Goal: Task Accomplishment & Management: Manage account settings

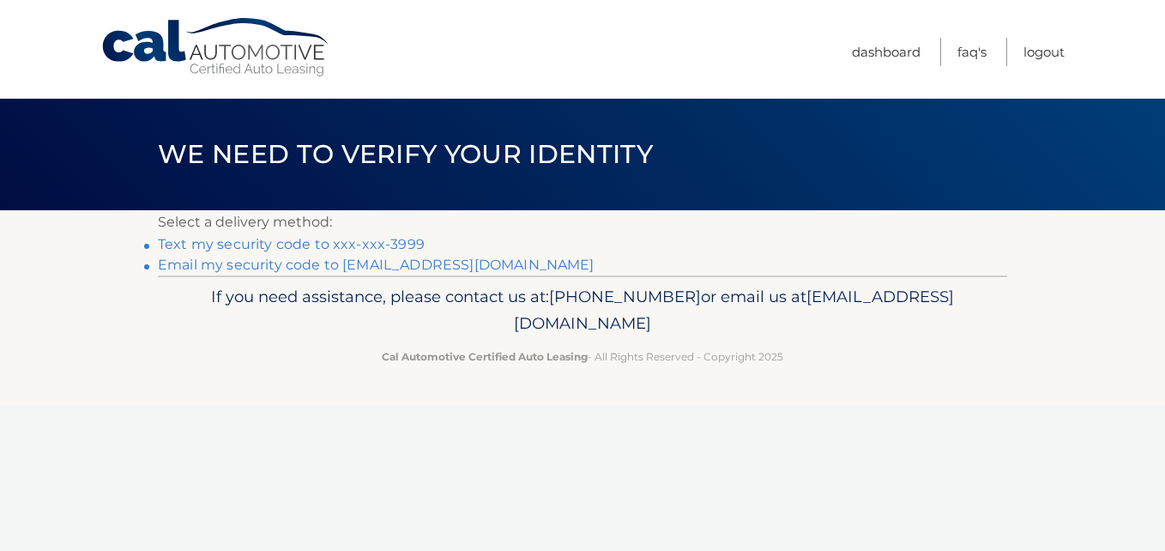
click at [392, 244] on link "Text my security code to xxx-xxx-3999" at bounding box center [291, 244] width 267 height 16
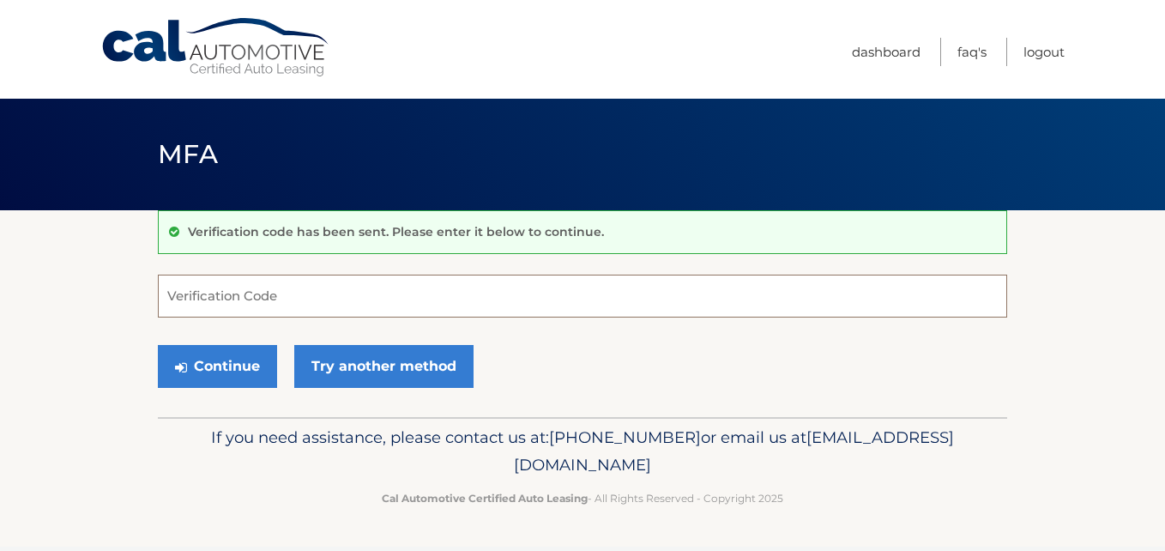
click at [290, 294] on input "Verification Code" at bounding box center [582, 295] width 849 height 43
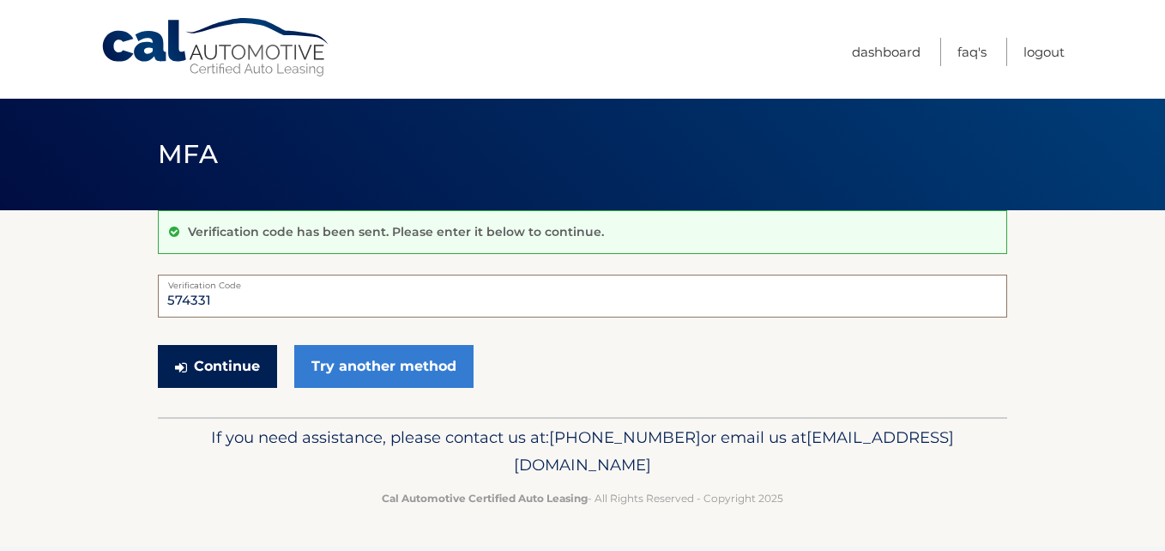
type input "574331"
click at [228, 361] on button "Continue" at bounding box center [217, 366] width 119 height 43
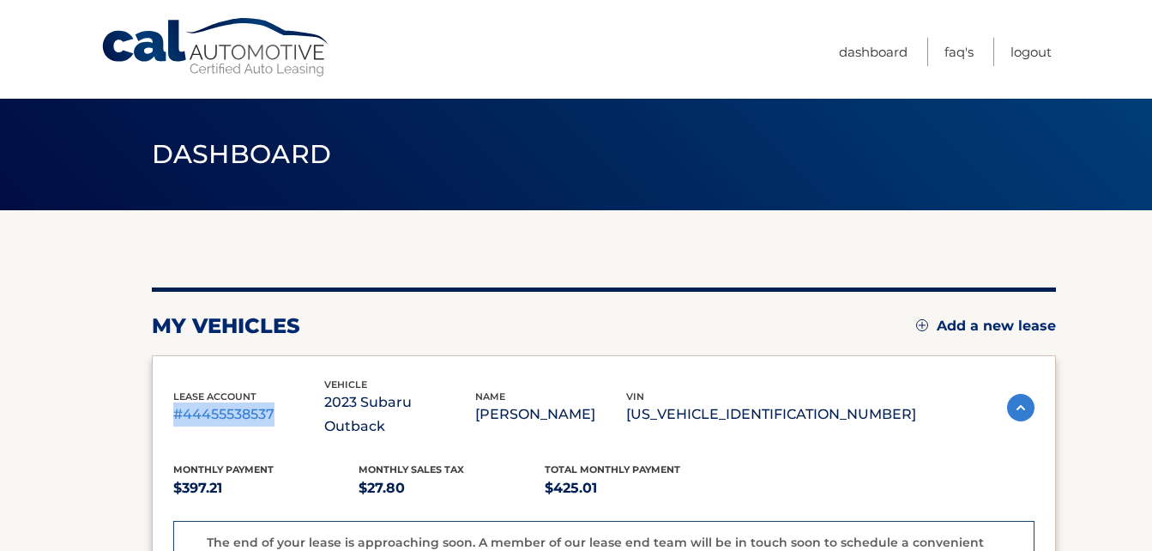
drag, startPoint x: 274, startPoint y: 403, endPoint x: 174, endPoint y: 411, distance: 100.6
click at [174, 411] on p "#44455538537" at bounding box center [248, 414] width 151 height 24
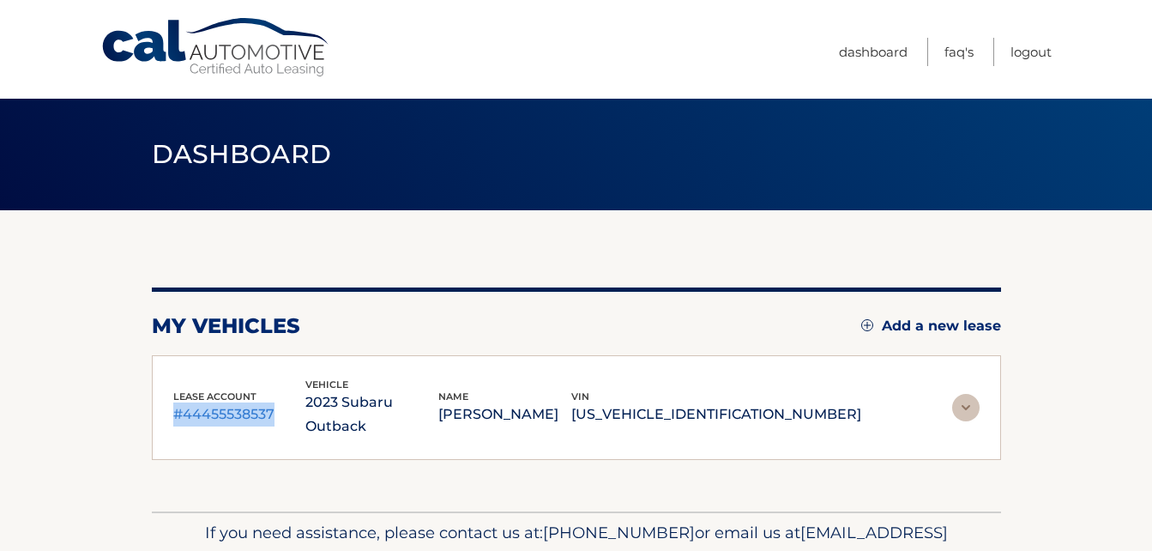
copy p "#44455538537"
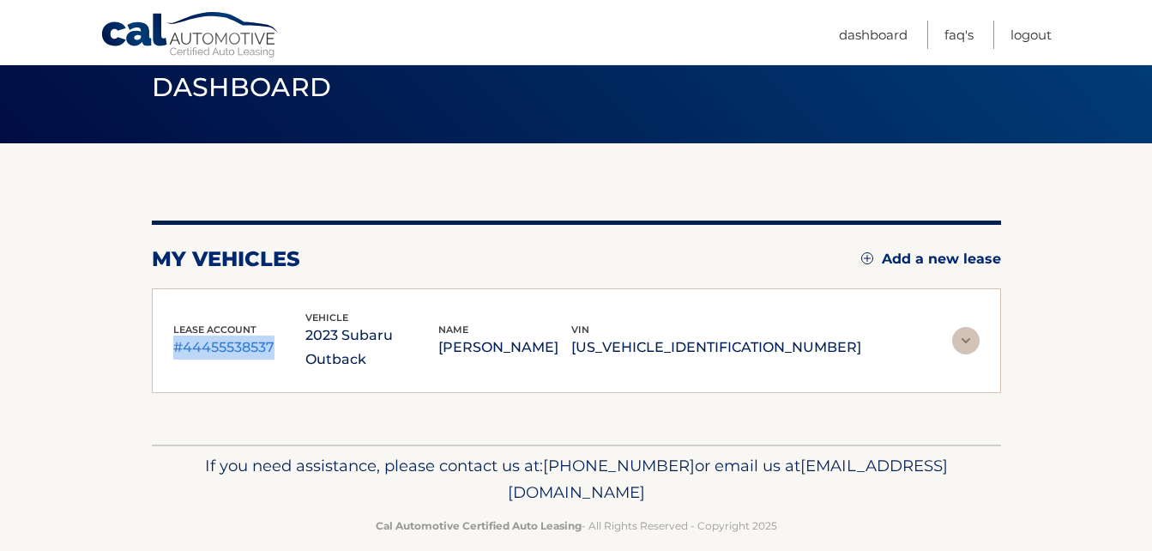
click at [961, 327] on img at bounding box center [965, 340] width 27 height 27
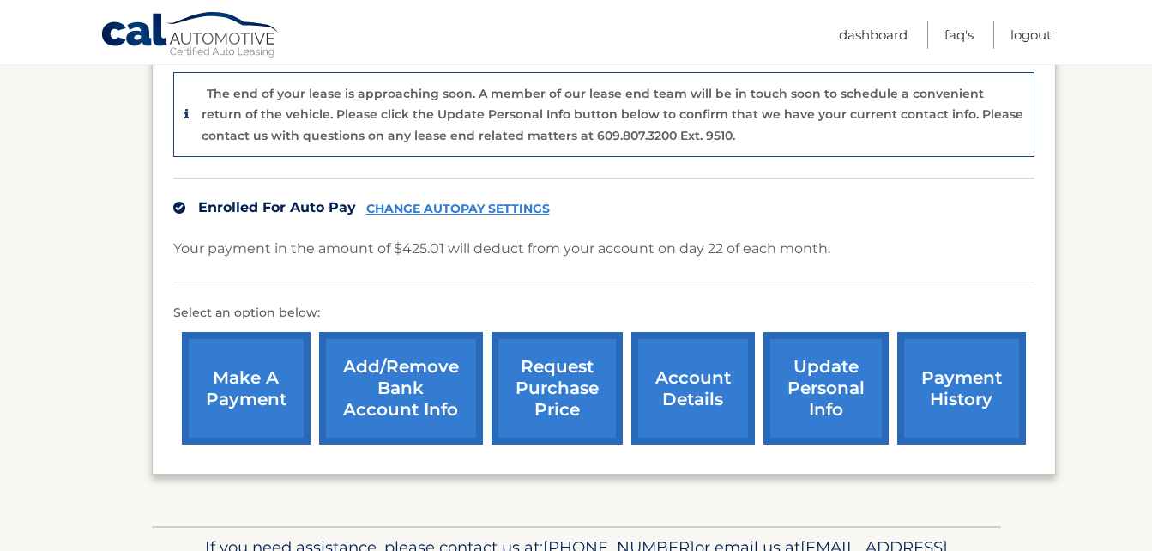
scroll to position [461, 0]
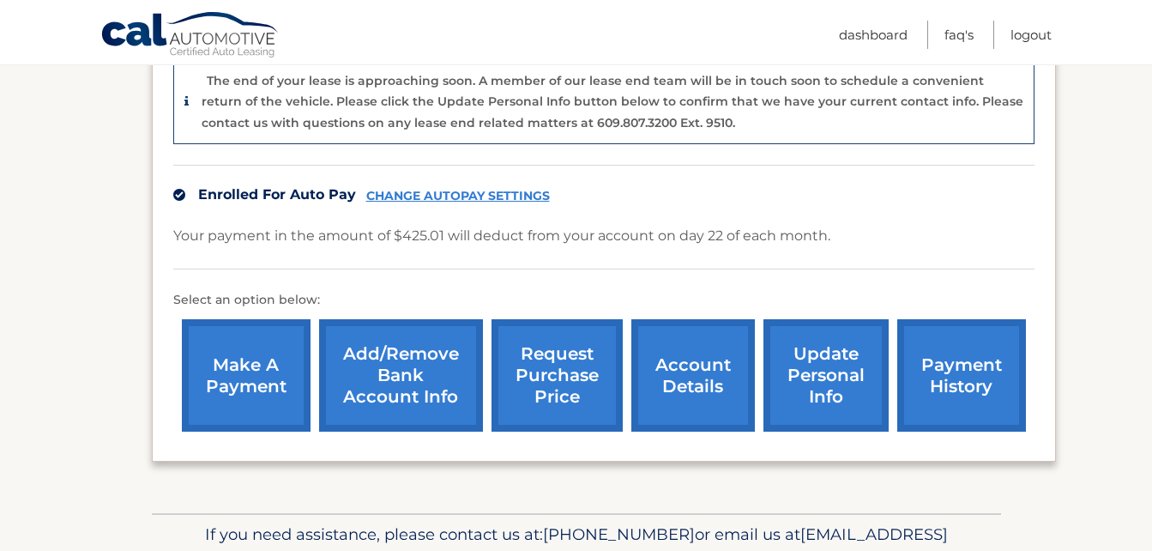
click at [689, 346] on link "account details" at bounding box center [693, 375] width 124 height 112
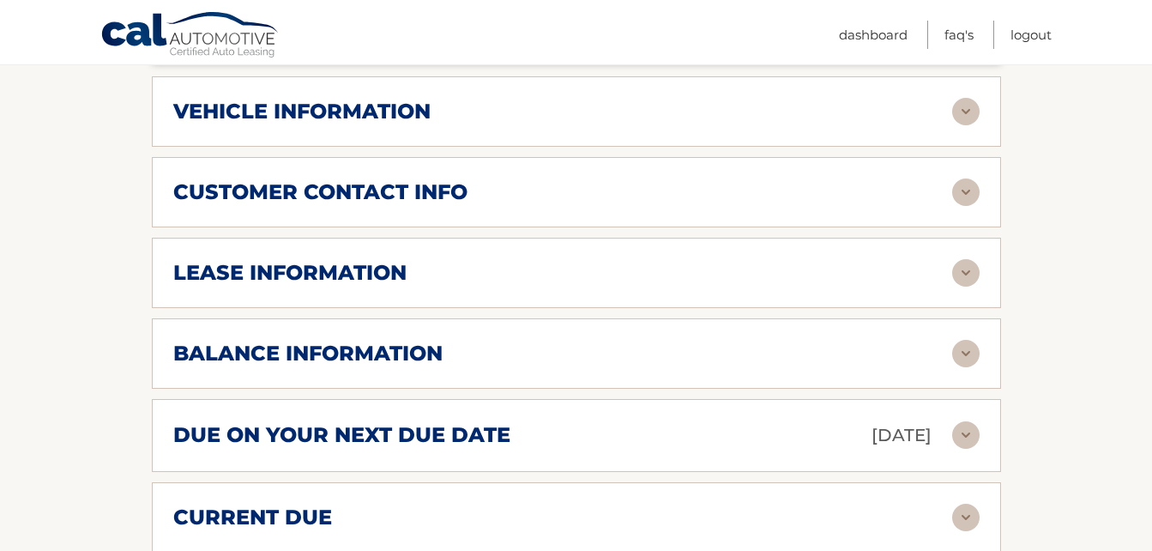
scroll to position [784, 0]
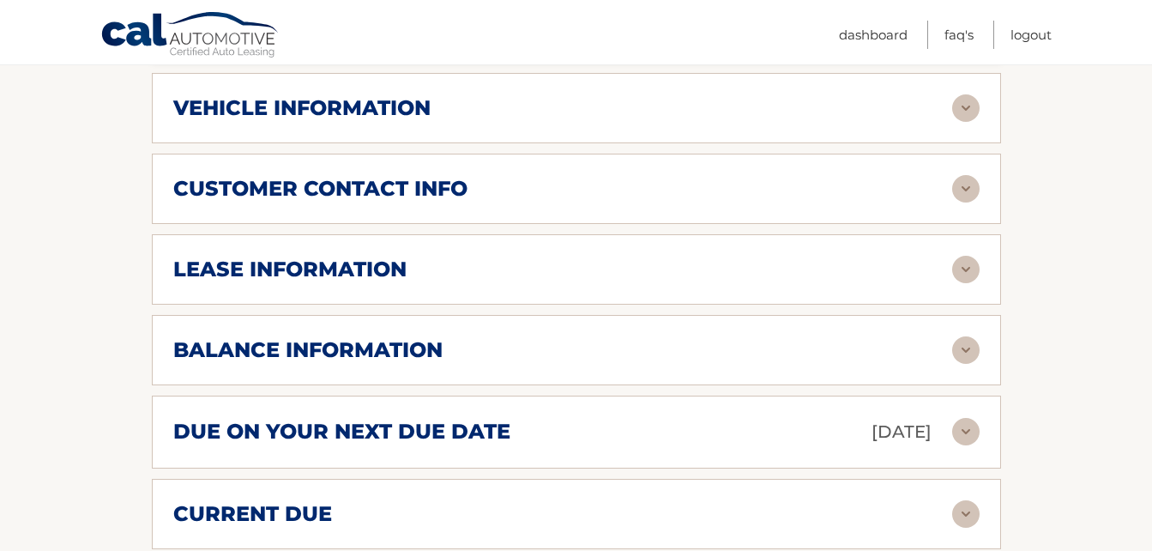
click at [965, 256] on img at bounding box center [965, 269] width 27 height 27
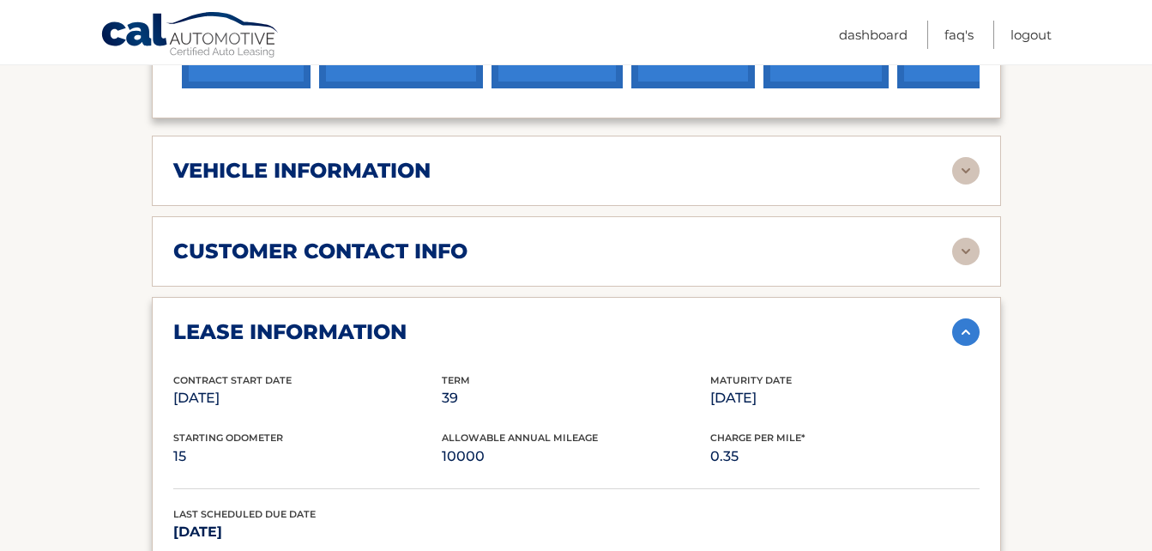
scroll to position [697, 0]
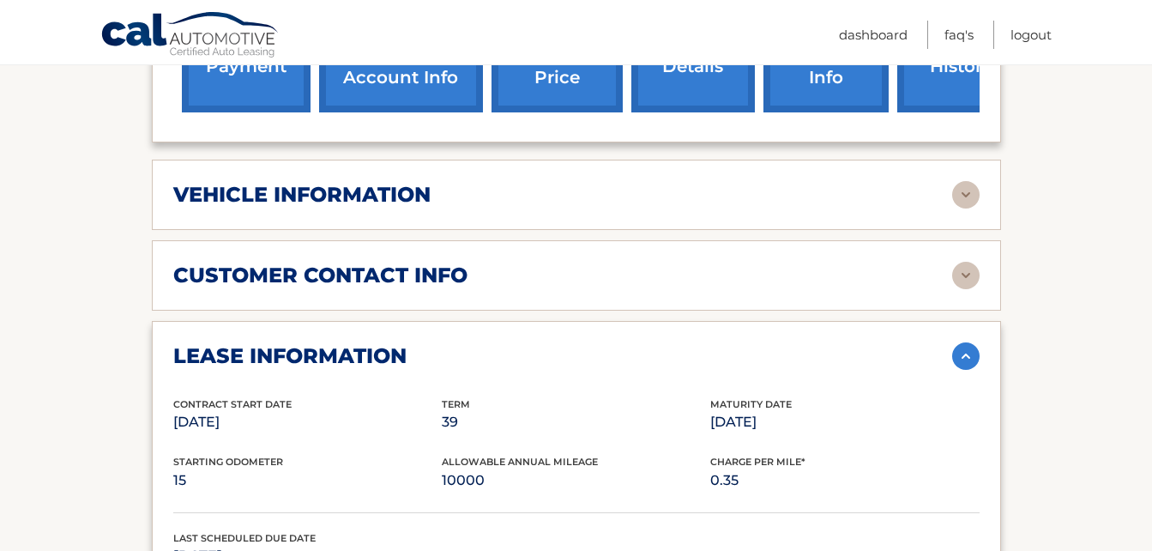
click at [957, 262] on img at bounding box center [965, 275] width 27 height 27
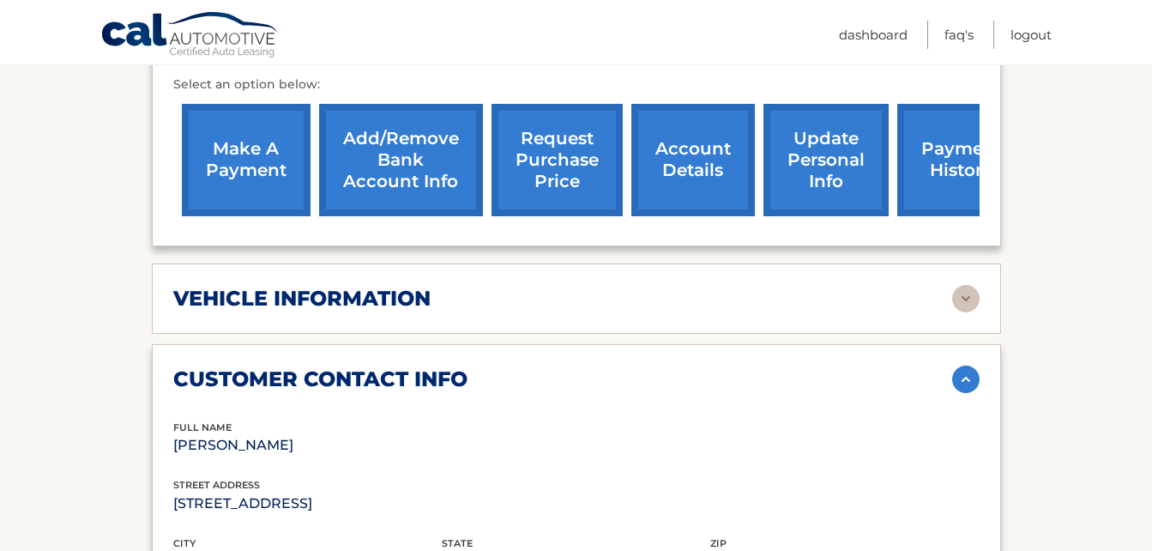
scroll to position [585, 0]
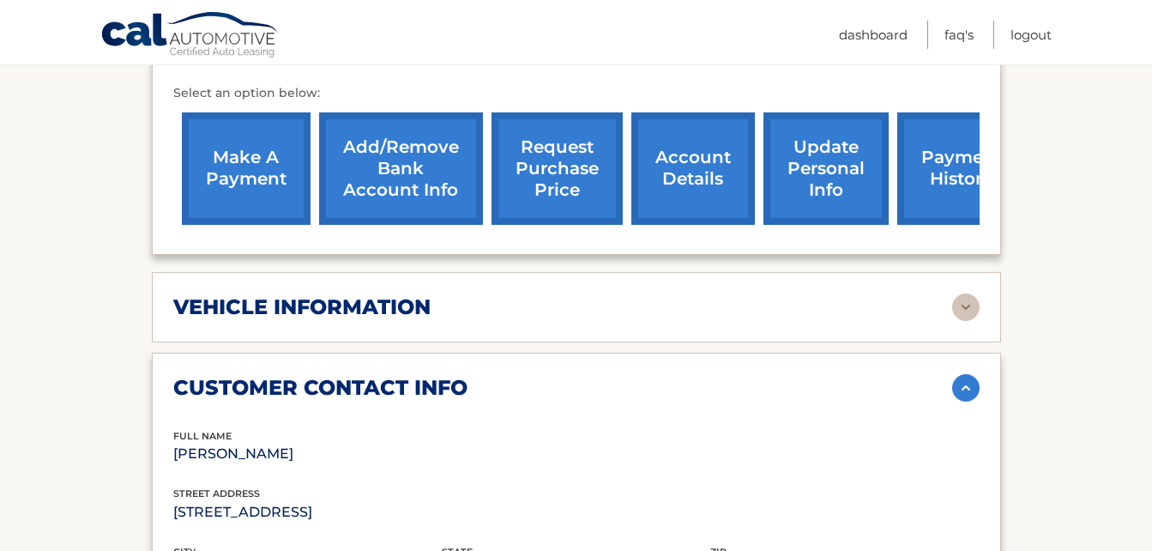
click at [955, 293] on img at bounding box center [965, 306] width 27 height 27
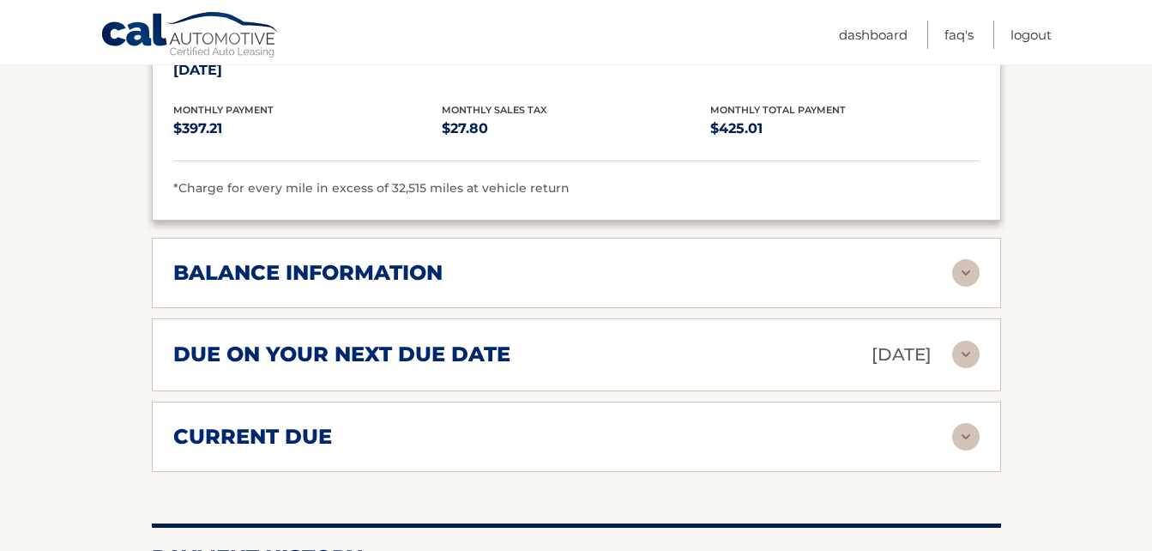
scroll to position [1949, 0]
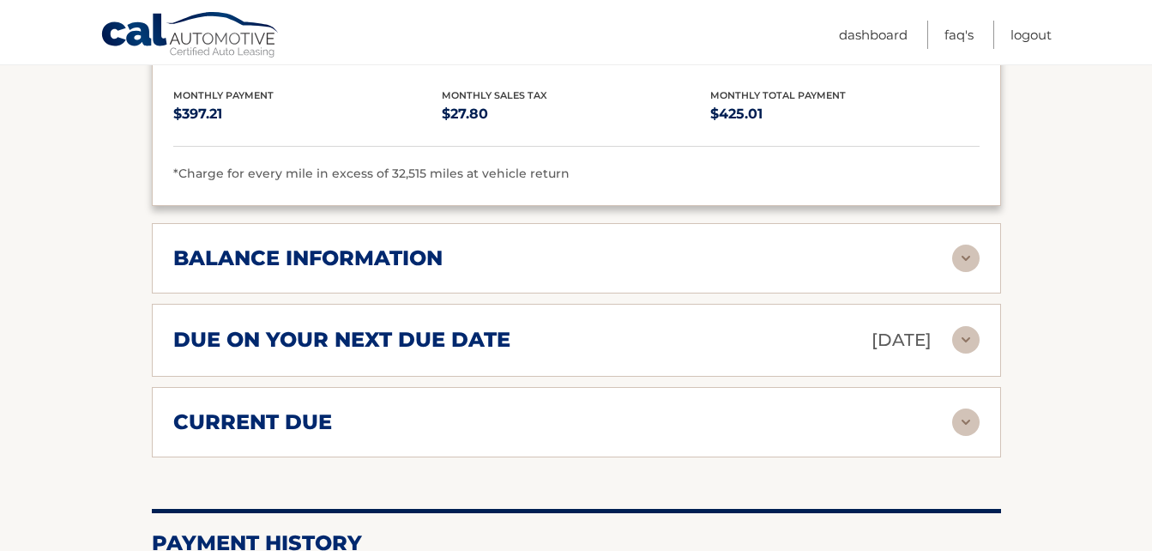
click at [958, 244] on img at bounding box center [965, 257] width 27 height 27
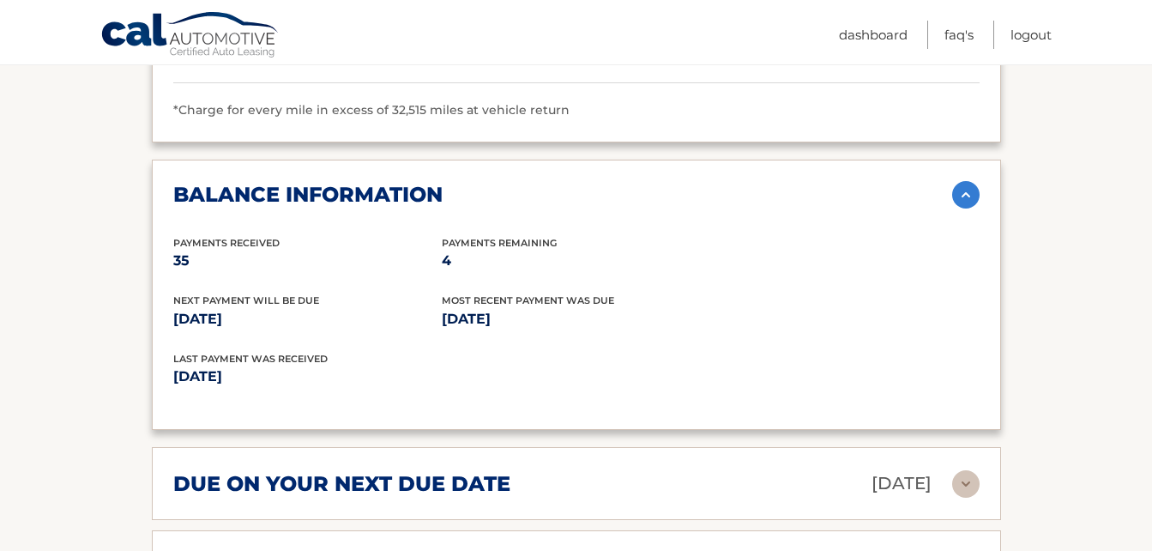
scroll to position [2034, 0]
